Goal: Task Accomplishment & Management: Use online tool/utility

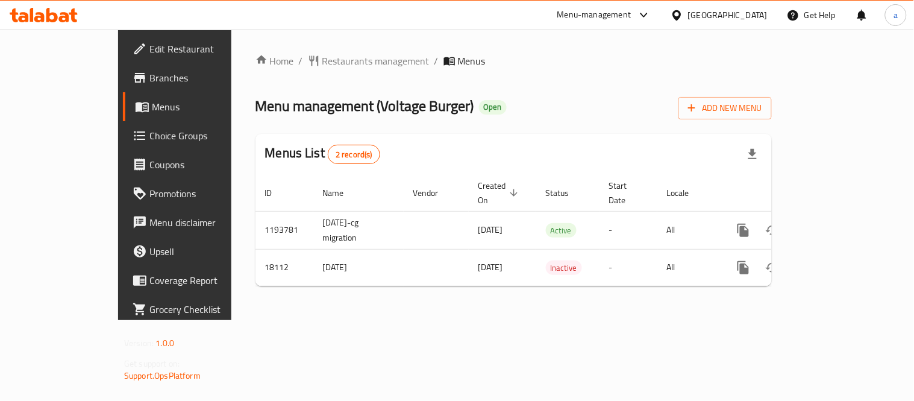
click at [152, 110] on span "Menus" at bounding box center [206, 106] width 109 height 14
click at [152, 105] on span "Menus" at bounding box center [206, 106] width 109 height 14
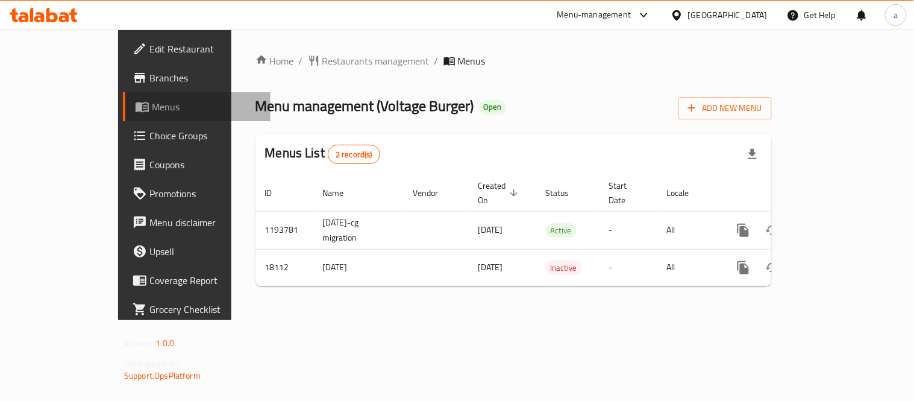
click at [152, 105] on span "Menus" at bounding box center [206, 106] width 109 height 14
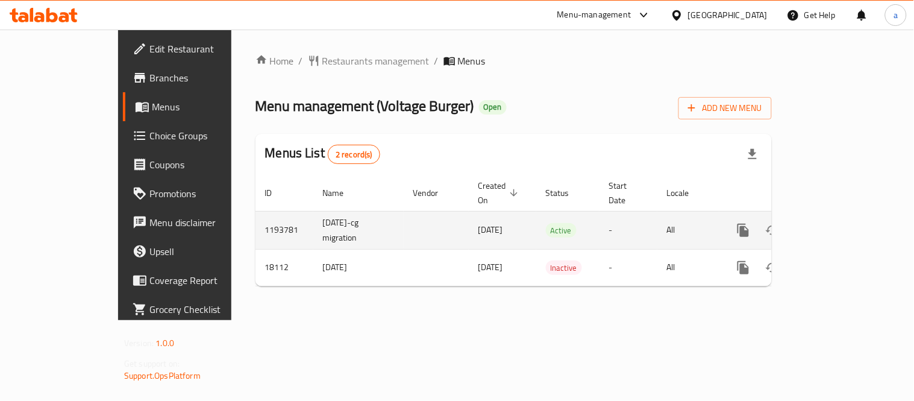
click at [469, 211] on td "[DATE]" at bounding box center [503, 230] width 68 height 38
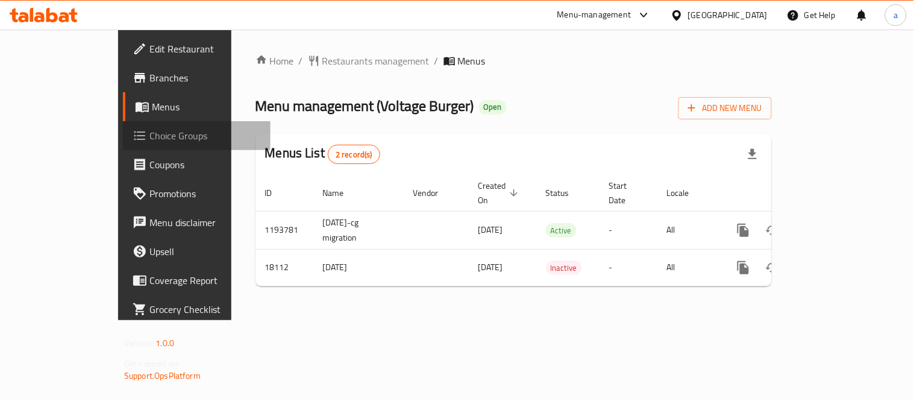
click at [149, 133] on span "Choice Groups" at bounding box center [205, 135] width 112 height 14
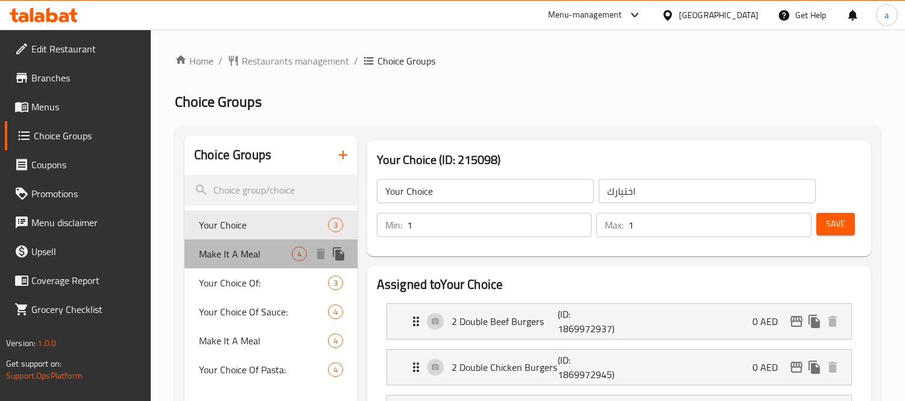
click at [227, 258] on span "Make It A Meal" at bounding box center [245, 254] width 93 height 14
type input "Make It A Meal"
type input "اجعلها وجبه"
type input "0"
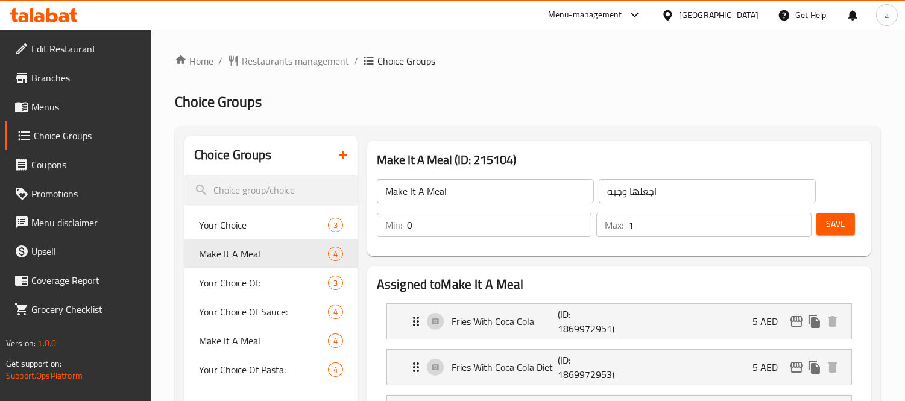
scroll to position [268, 0]
